Goal: Transaction & Acquisition: Obtain resource

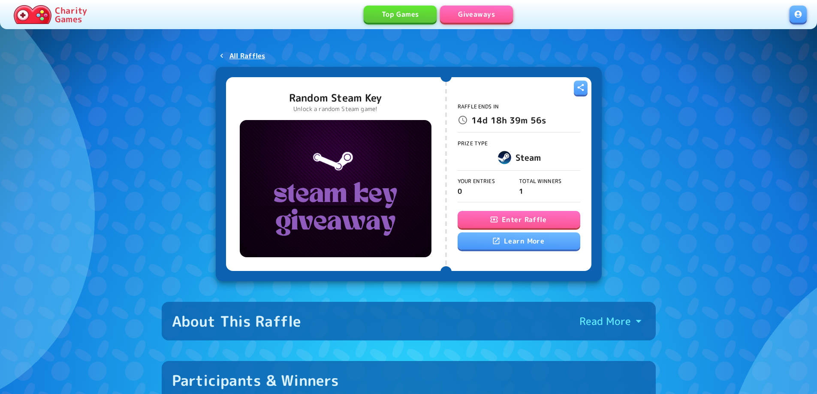
click at [532, 216] on button "Enter Raffle" at bounding box center [519, 219] width 123 height 17
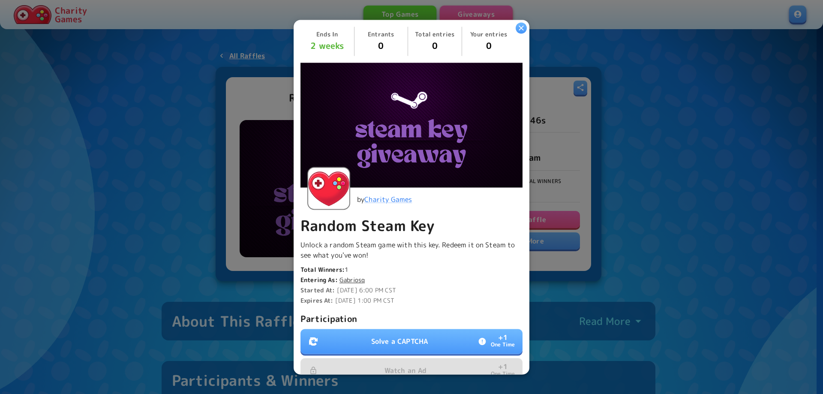
click at [389, 336] on p "Solve a CAPTCHA" at bounding box center [399, 341] width 57 height 10
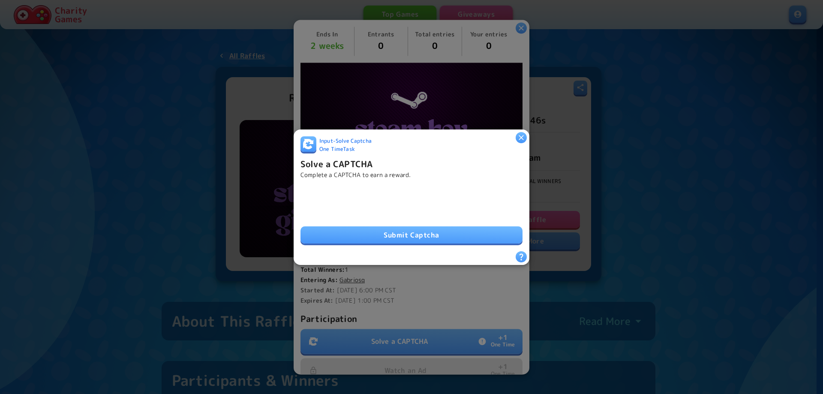
click at [402, 230] on button "Submit Captcha" at bounding box center [412, 234] width 222 height 17
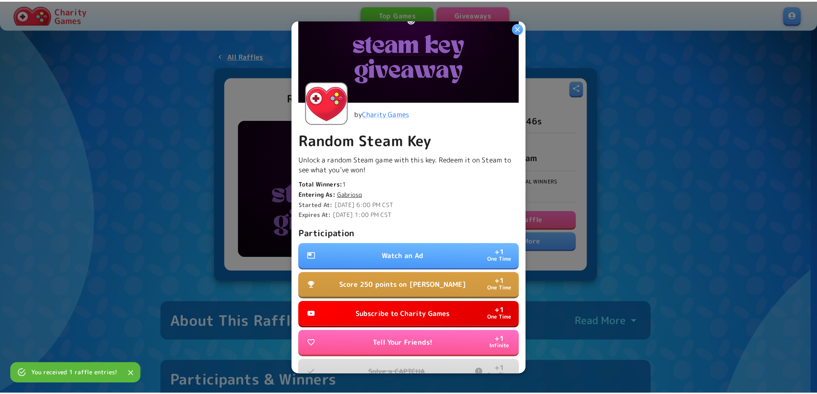
scroll to position [133, 0]
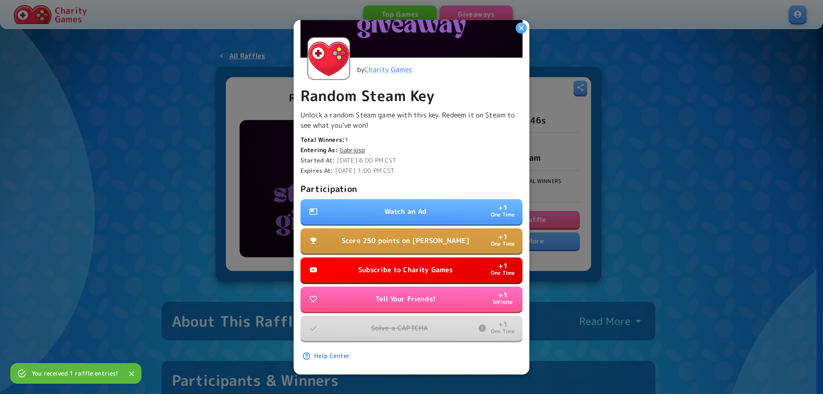
click at [418, 206] on p "Watch an Ad" at bounding box center [406, 211] width 42 height 10
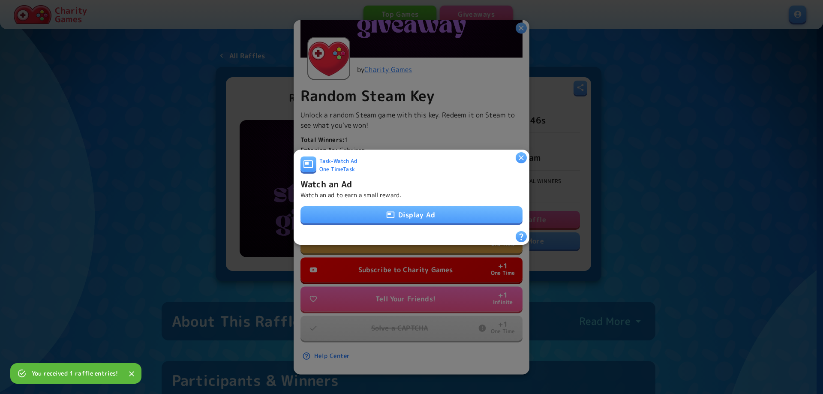
click at [408, 216] on button "Display Ad" at bounding box center [412, 214] width 222 height 17
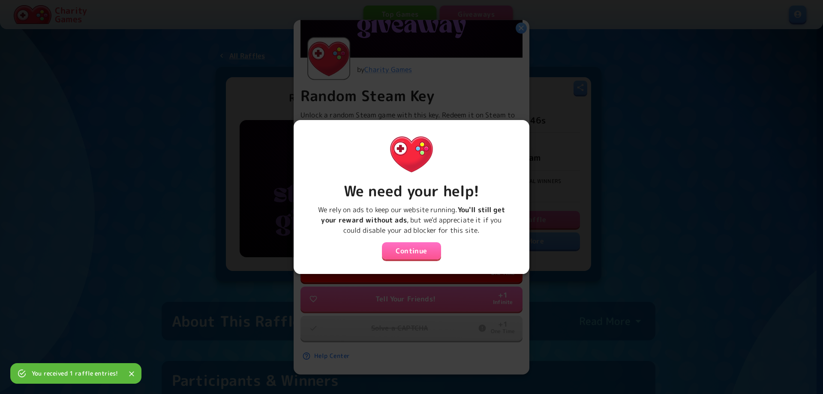
click at [406, 245] on button "Continue" at bounding box center [411, 250] width 59 height 17
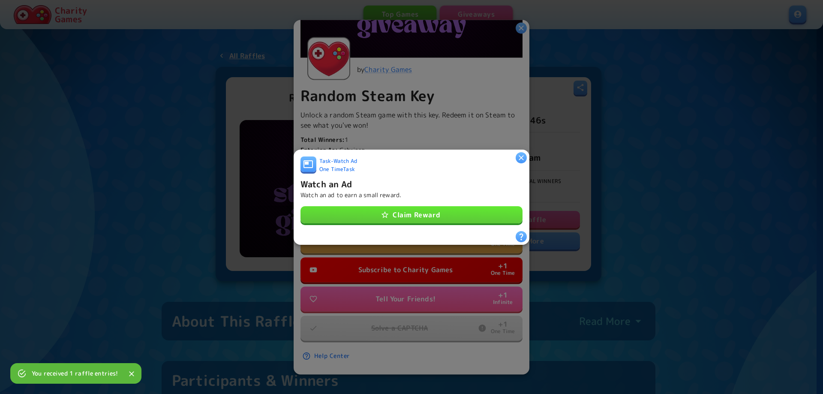
click at [406, 211] on button "Claim Reward" at bounding box center [412, 214] width 222 height 17
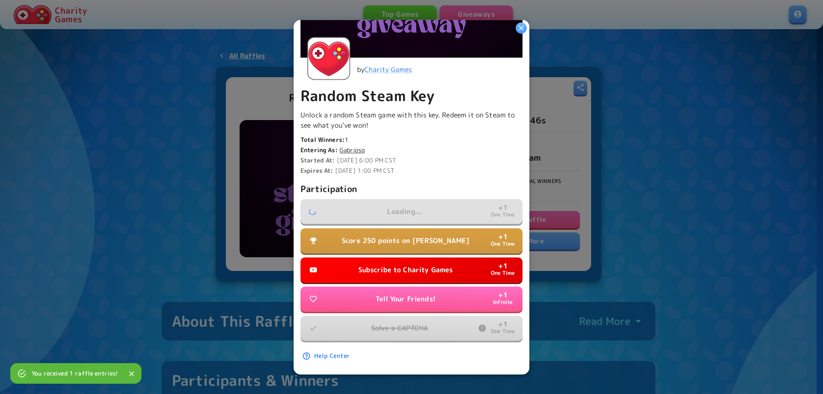
click at [406, 265] on p "Subscribe to Charity Games" at bounding box center [406, 270] width 95 height 10
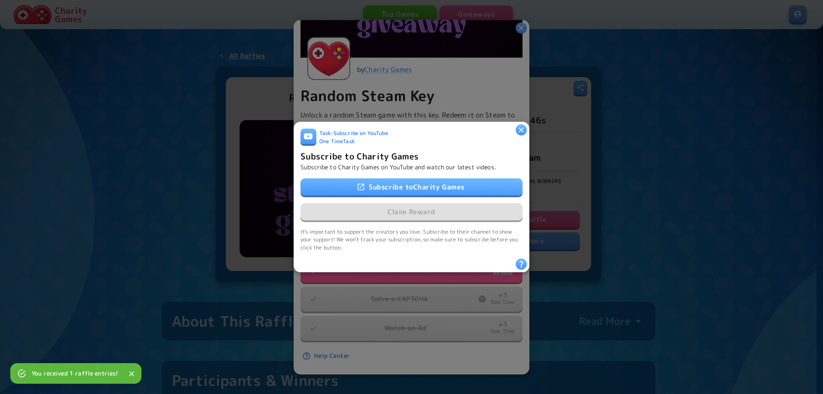
click at [398, 186] on link "Subscribe to Charity Games" at bounding box center [412, 186] width 222 height 17
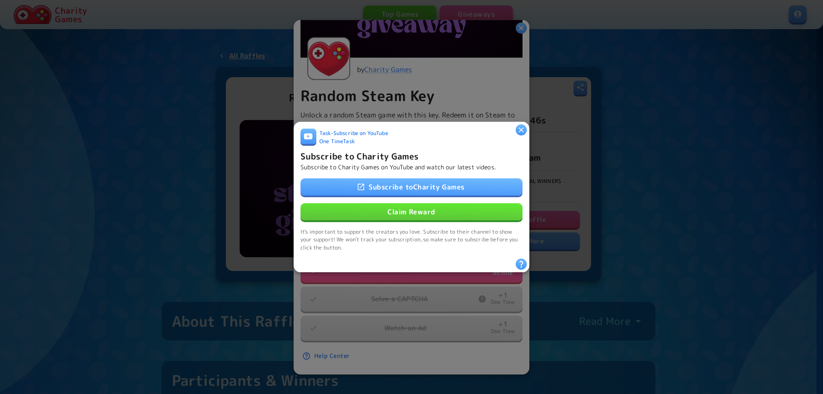
click at [395, 211] on button "Claim Reward" at bounding box center [412, 211] width 222 height 17
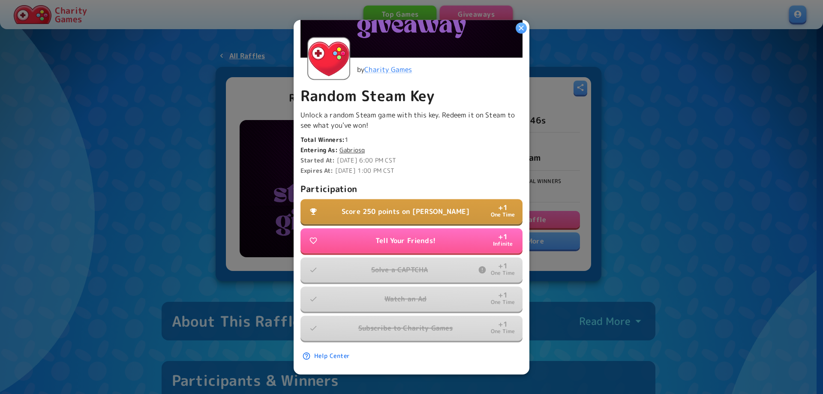
click at [399, 206] on p "Score 250 points on [PERSON_NAME]" at bounding box center [406, 211] width 128 height 10
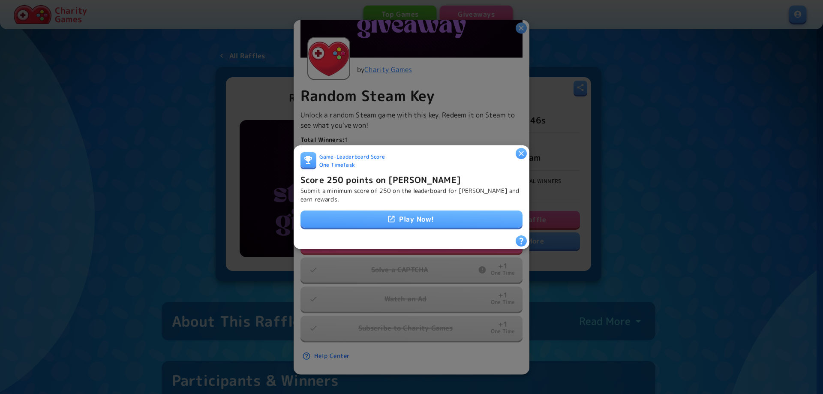
click at [404, 222] on link "Play Now!" at bounding box center [412, 219] width 222 height 17
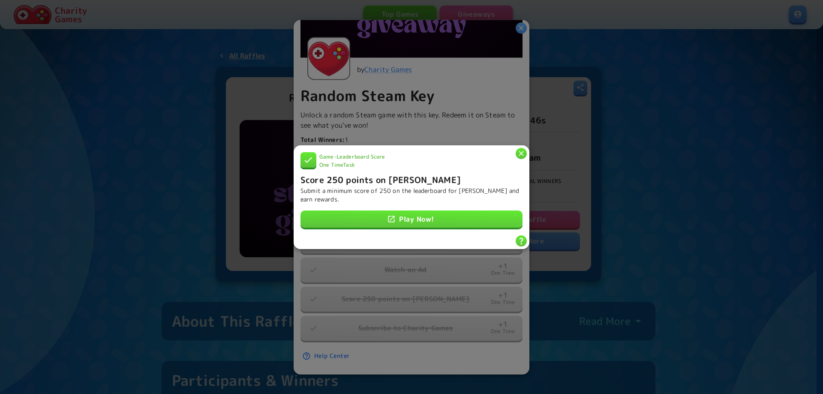
click at [667, 217] on div at bounding box center [411, 197] width 823 height 394
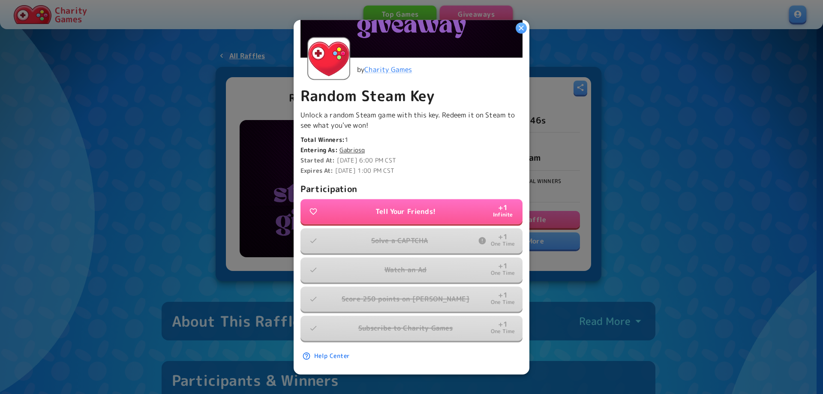
click at [652, 211] on div at bounding box center [411, 197] width 823 height 394
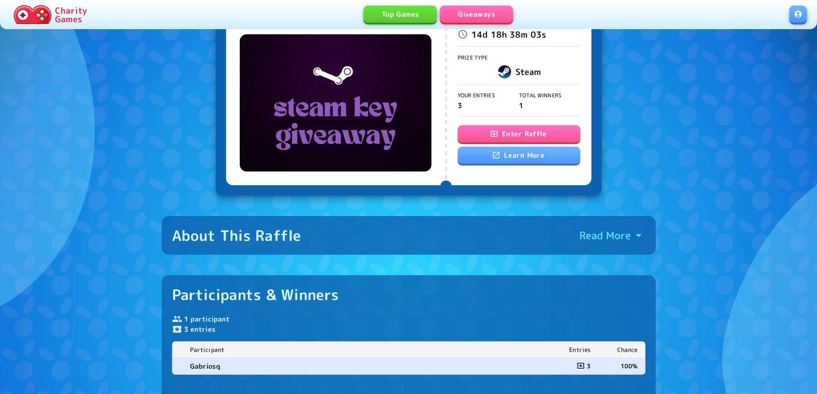
scroll to position [0, 0]
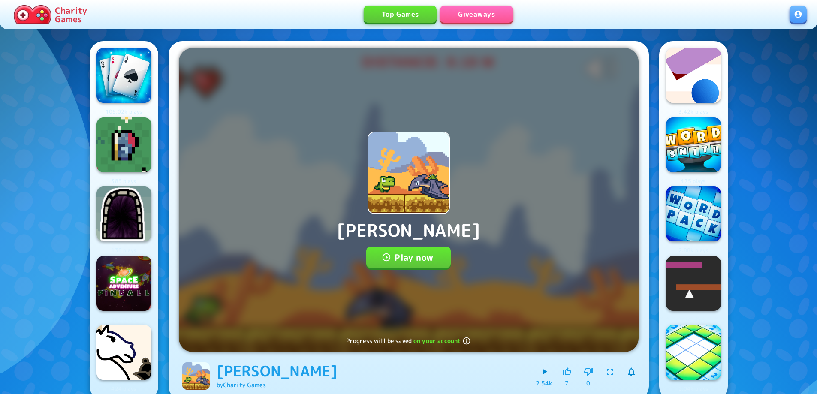
click at [408, 252] on button "Play now" at bounding box center [408, 257] width 84 height 21
